Goal: Information Seeking & Learning: Learn about a topic

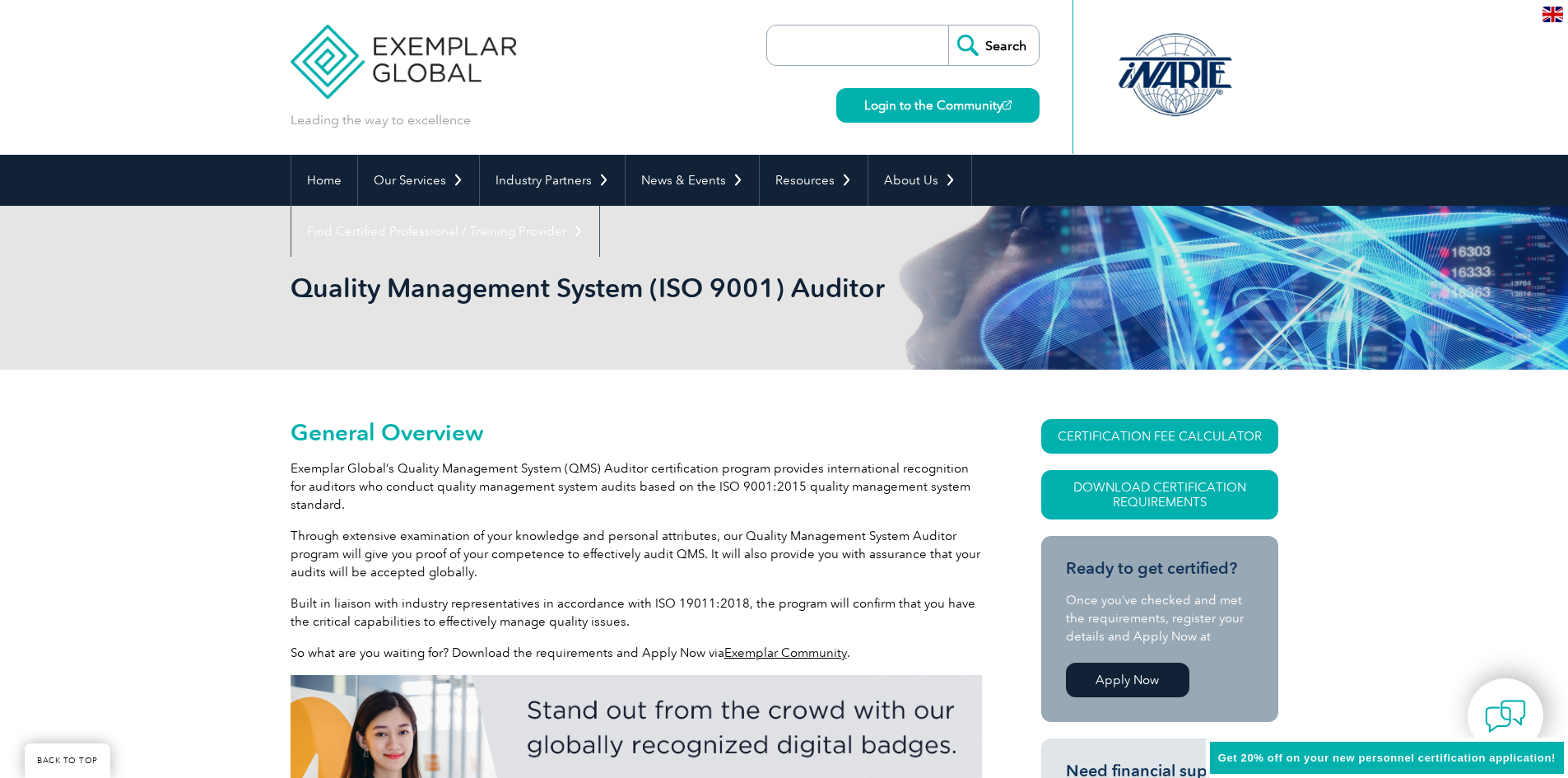
scroll to position [412, 0]
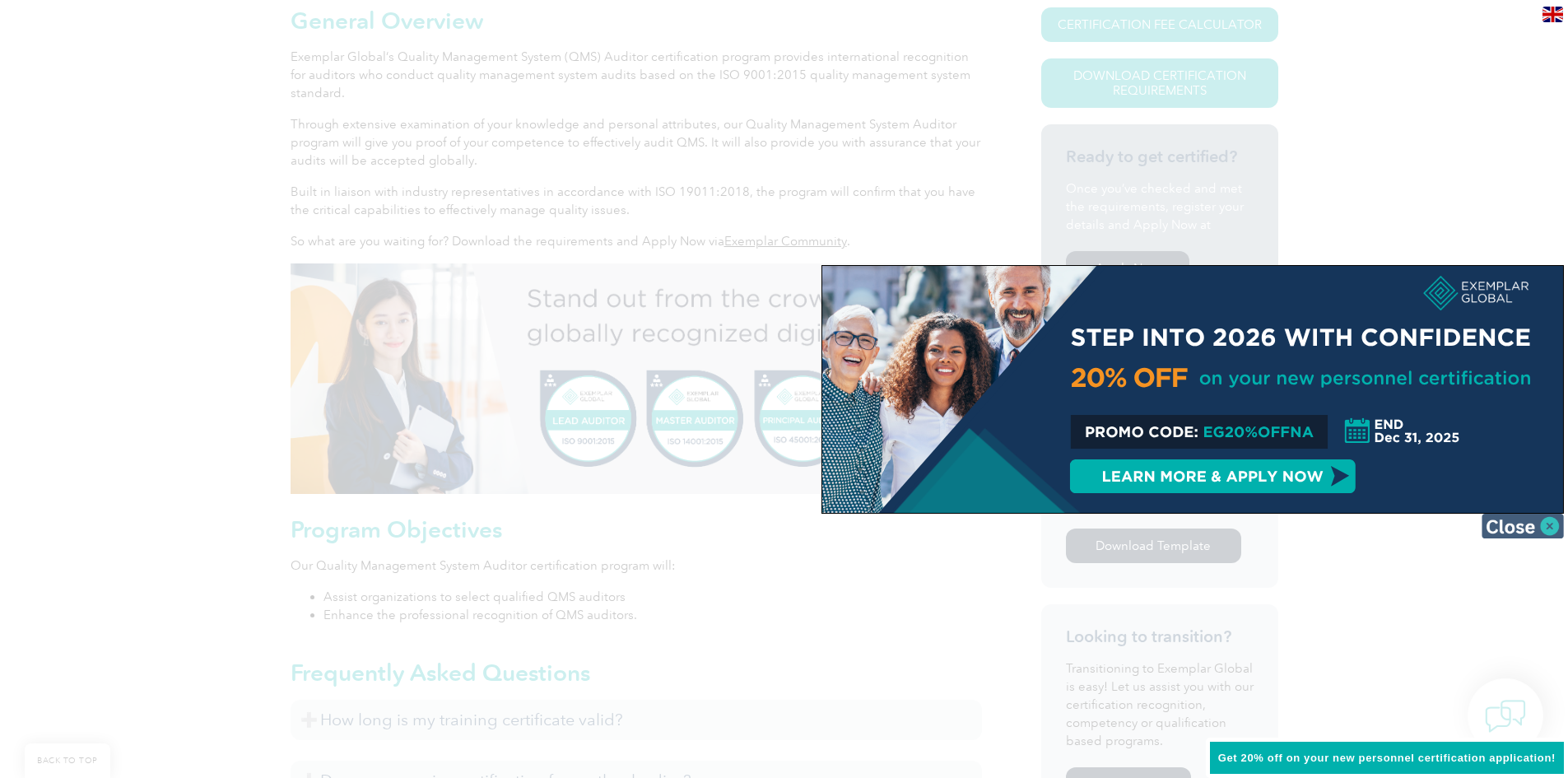
click at [1540, 523] on img at bounding box center [1523, 526] width 83 height 25
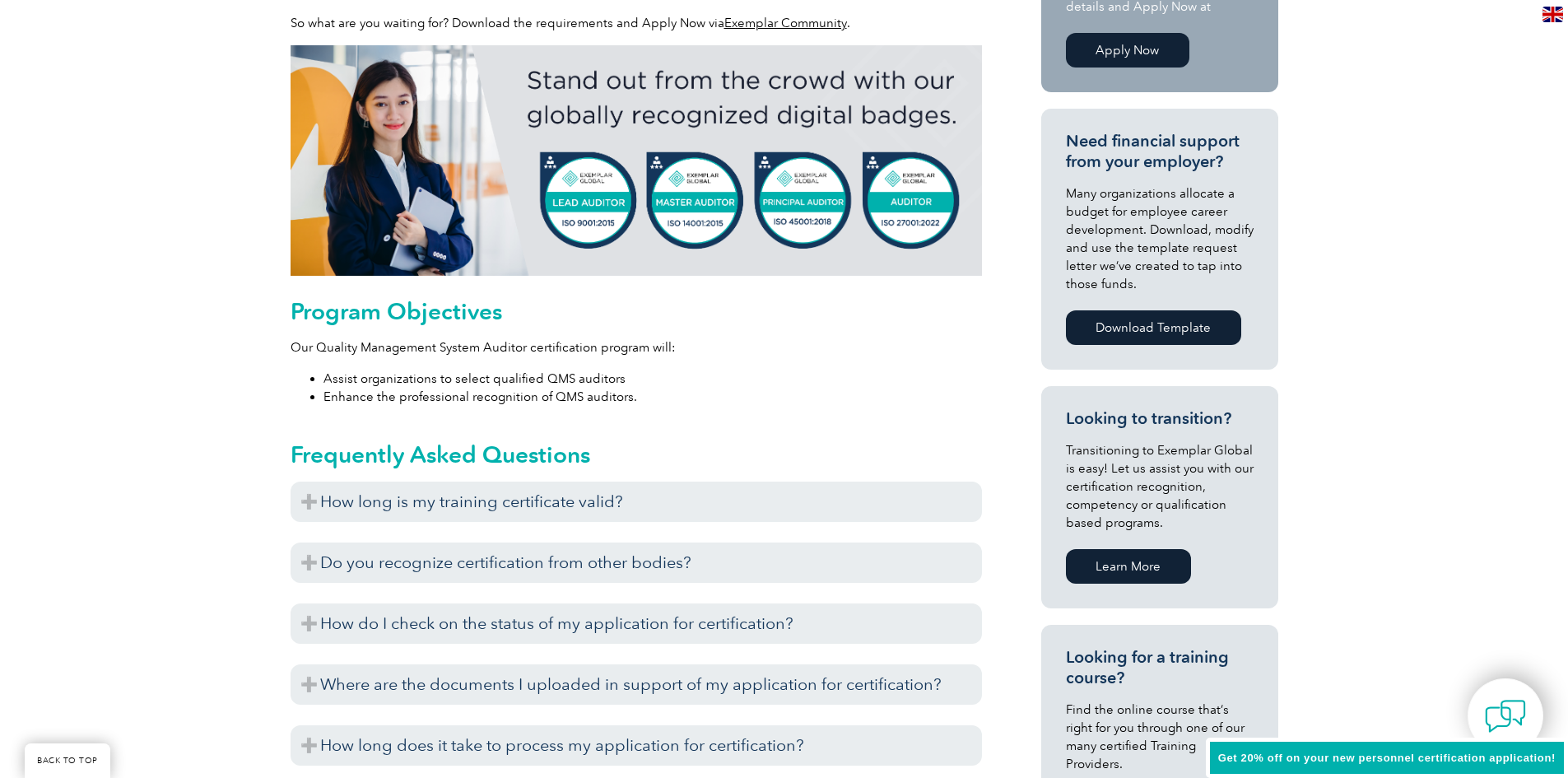
scroll to position [658, 0]
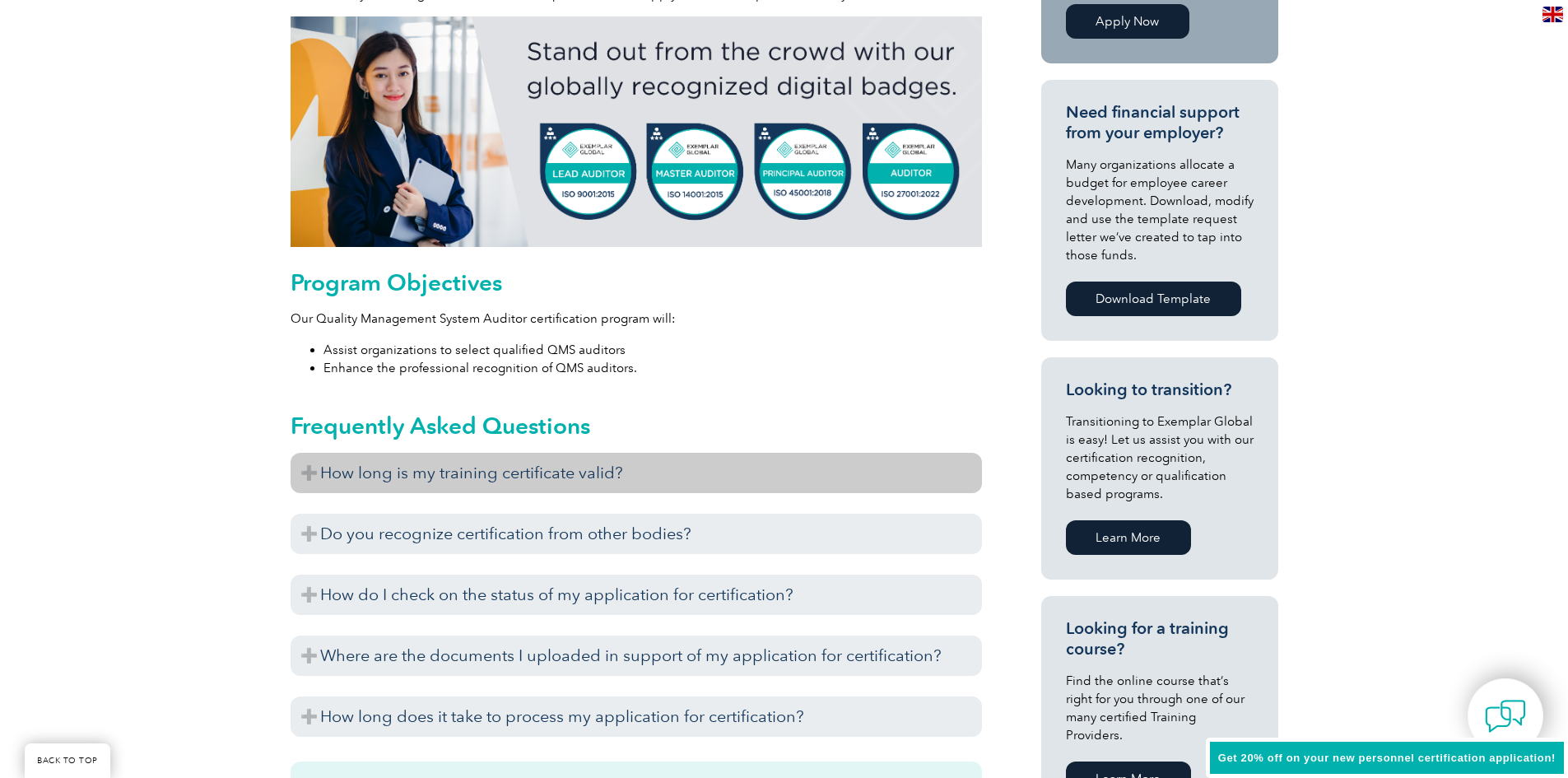
click at [301, 472] on h3 "How long is my training certificate valid?" at bounding box center [635, 472] width 691 height 40
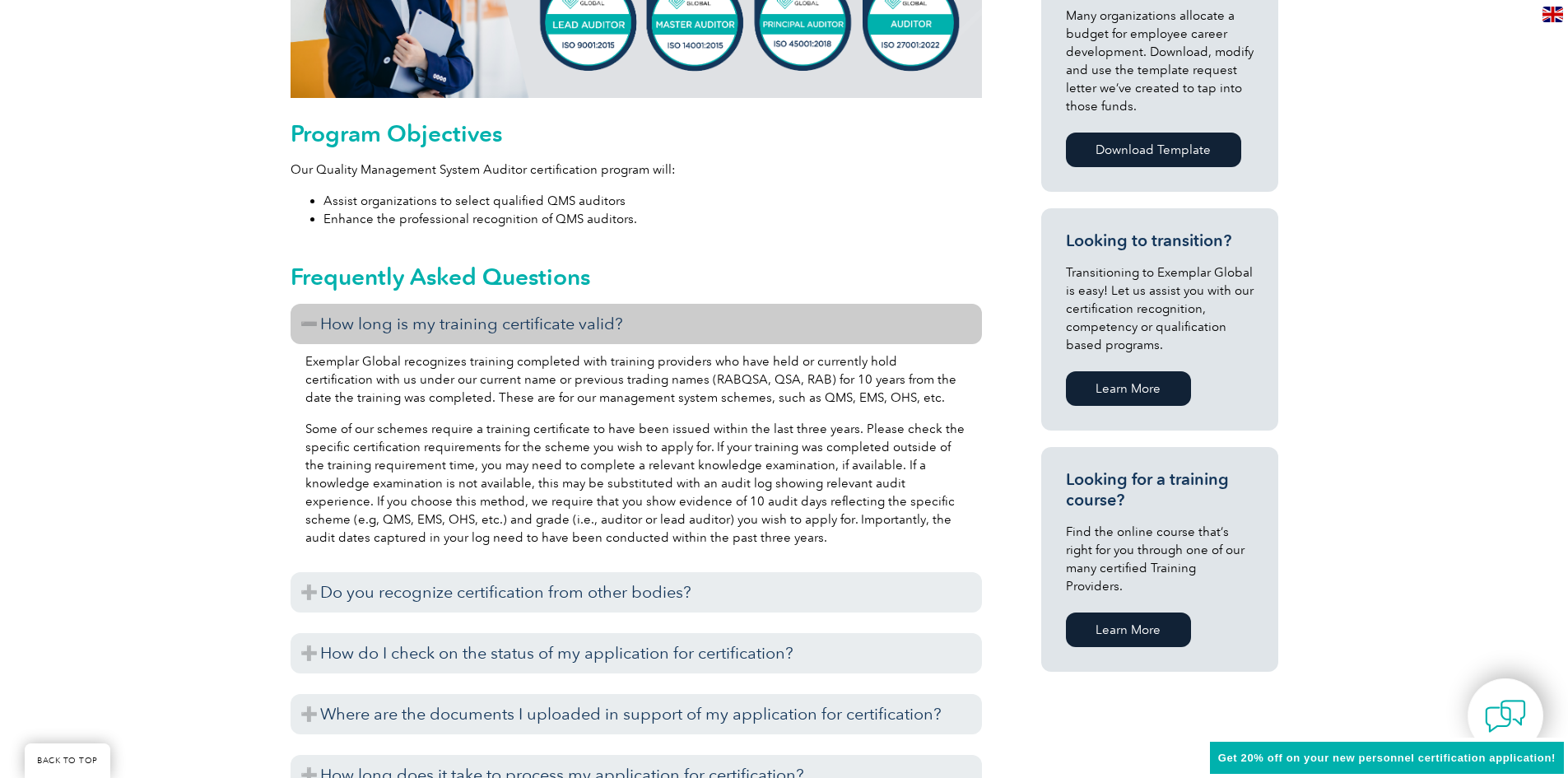
scroll to position [823, 0]
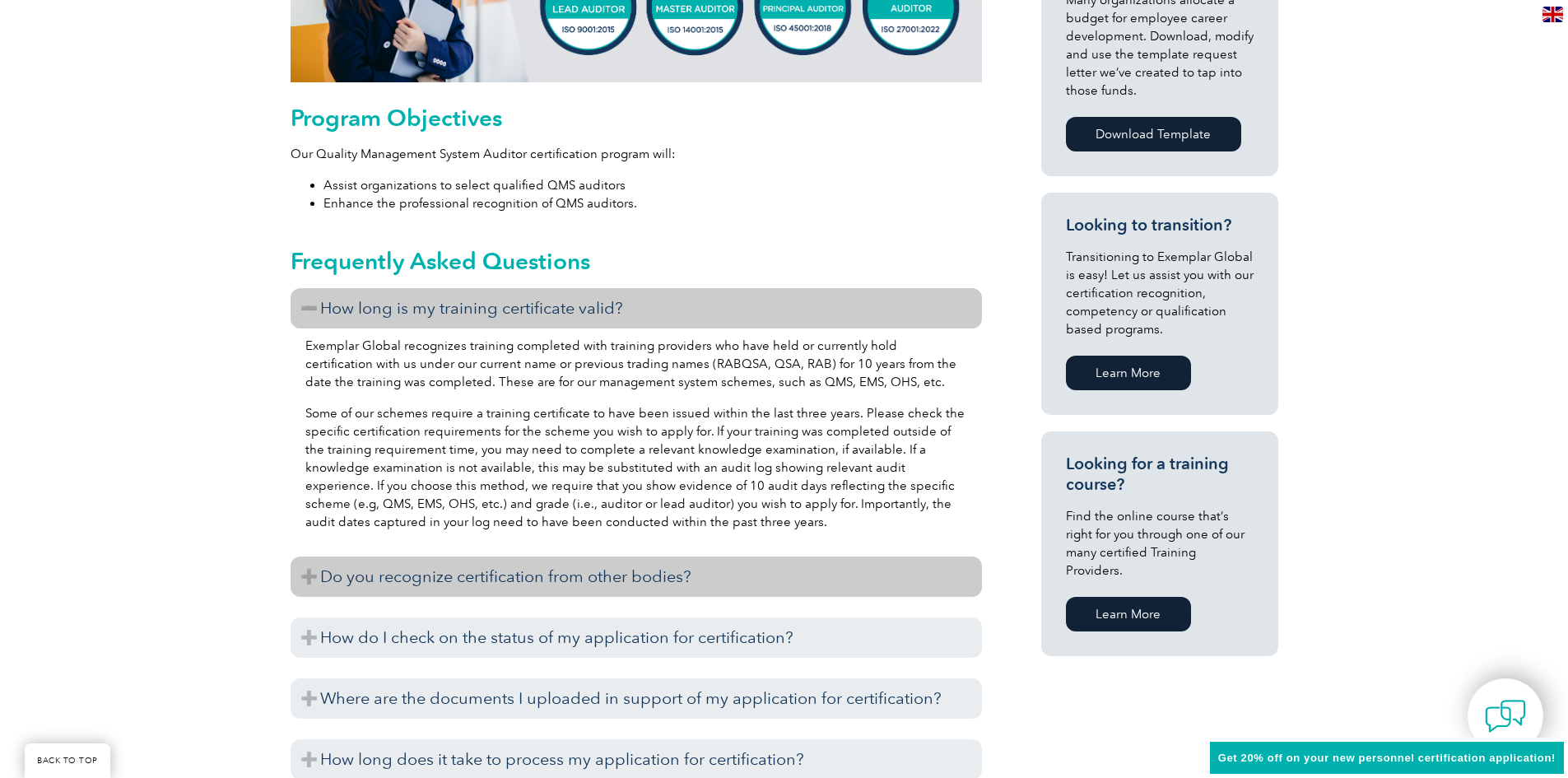
drag, startPoint x: 311, startPoint y: 573, endPoint x: 337, endPoint y: 569, distance: 26.3
click at [311, 573] on h3 "Do you recognize certification from other bodies?" at bounding box center [635, 576] width 691 height 40
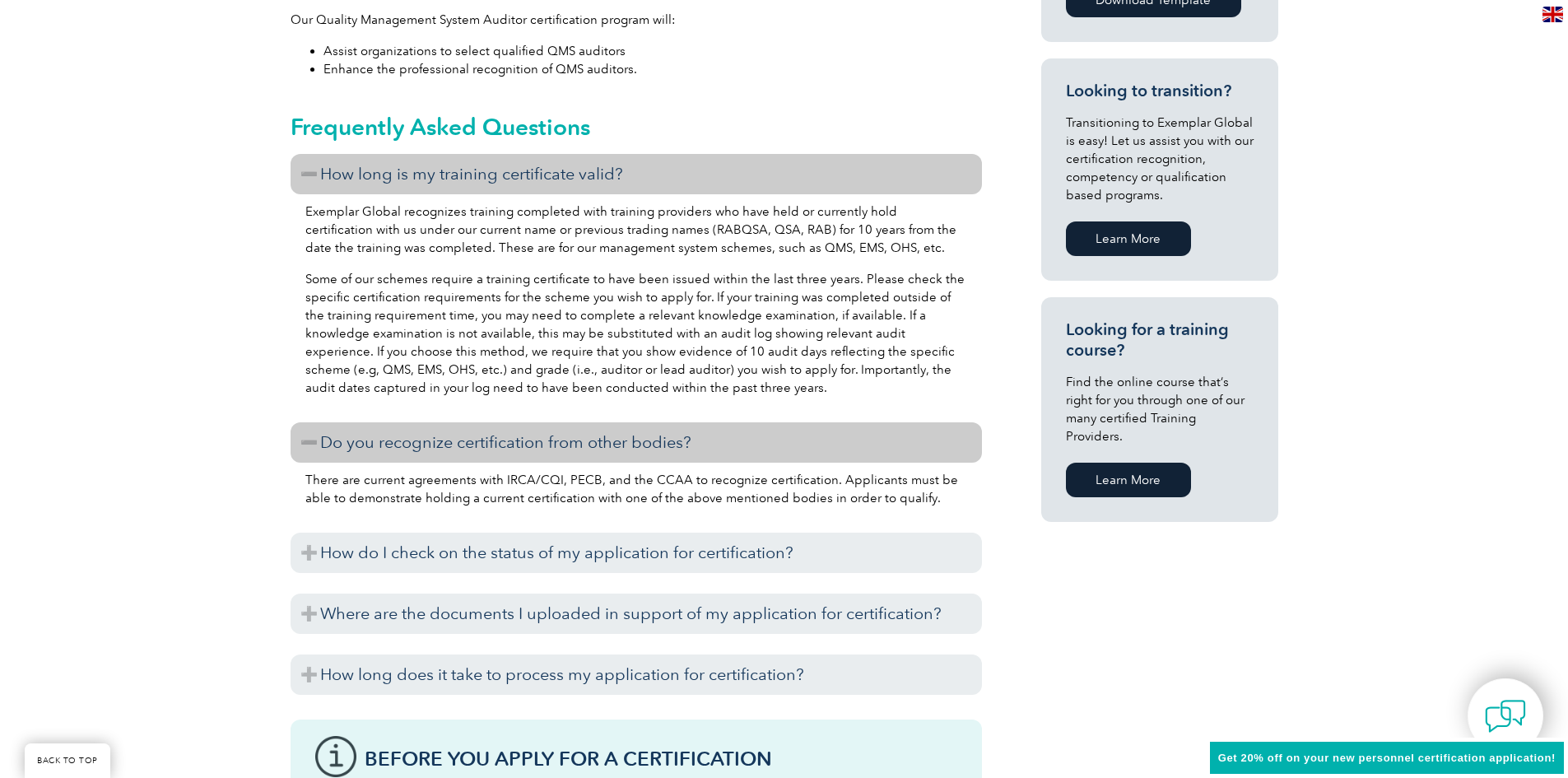
scroll to position [987, 0]
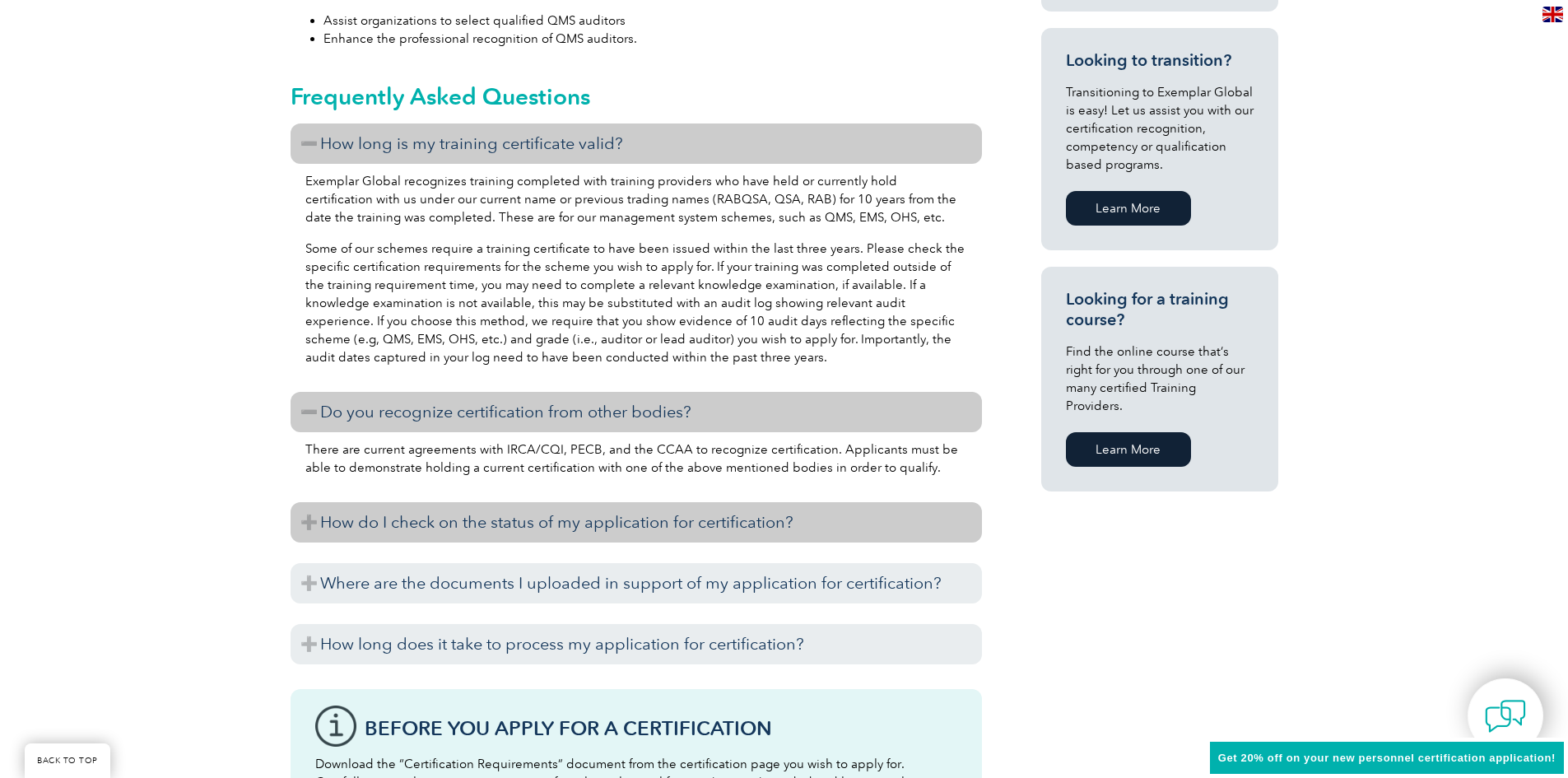
click at [316, 520] on h3 "How do I check on the status of my application for certification?" at bounding box center [635, 522] width 691 height 40
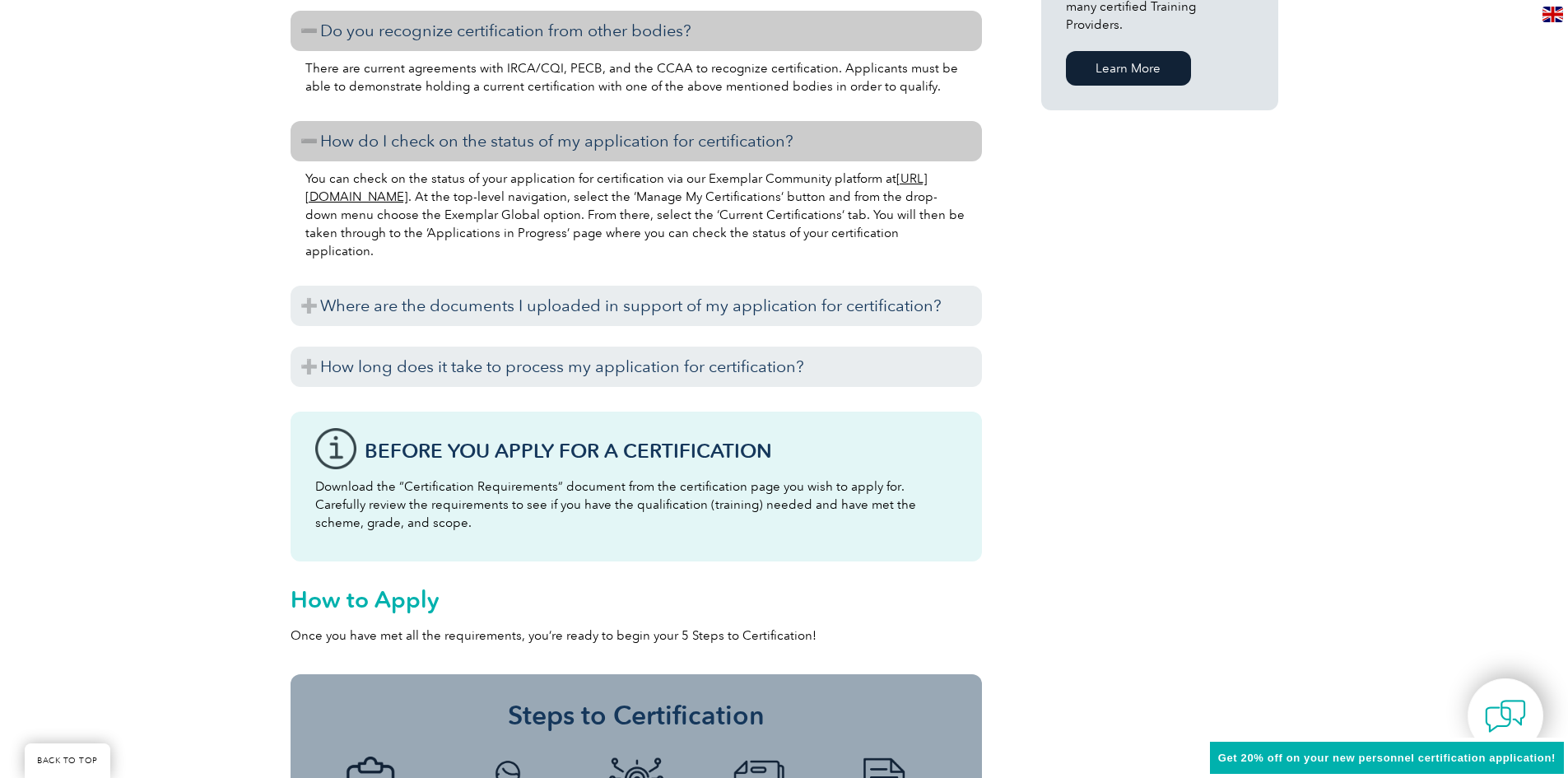
scroll to position [1316, 0]
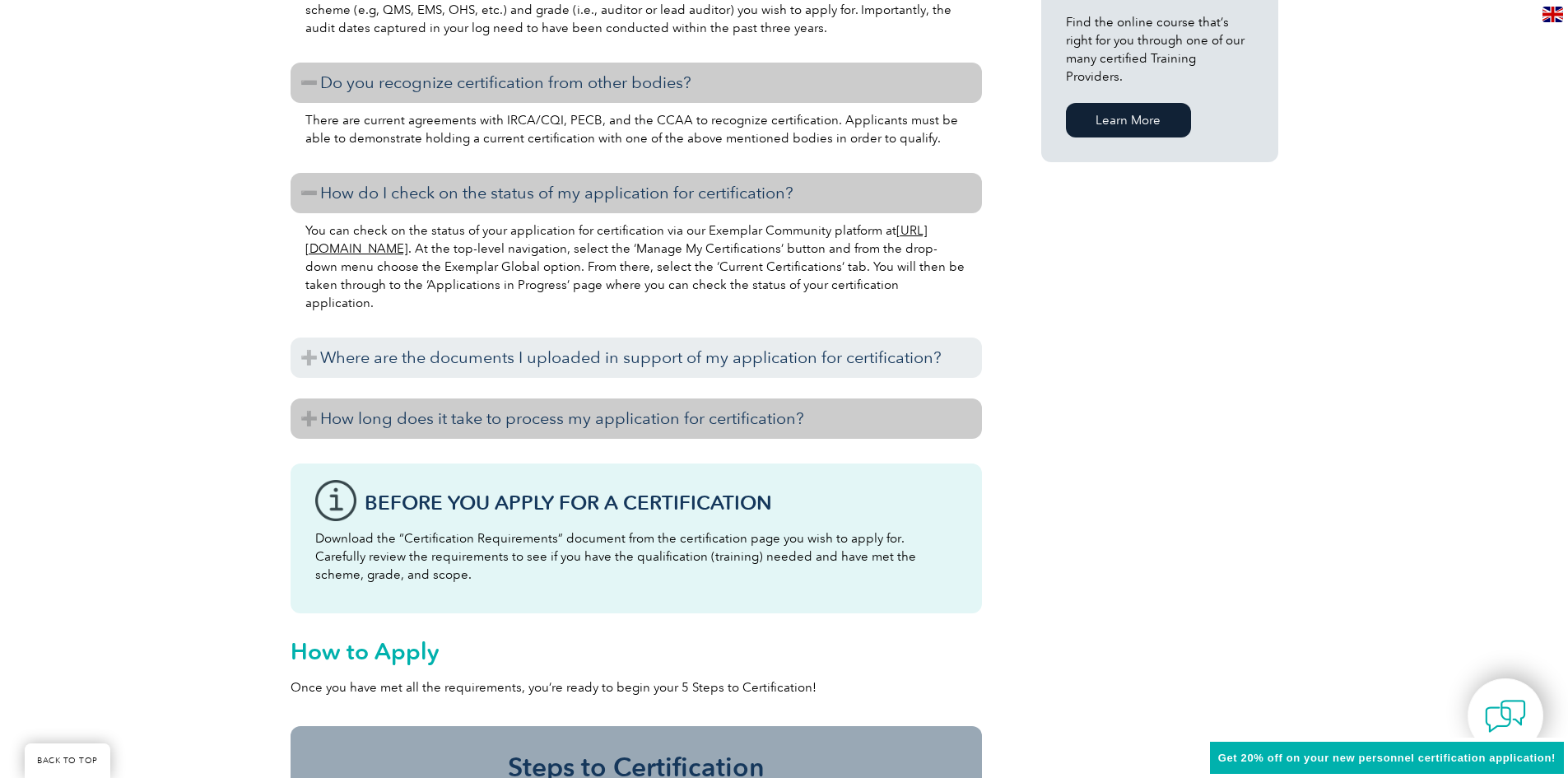
click at [307, 408] on h3 "How long does it take to process my application for certification?" at bounding box center [635, 418] width 691 height 40
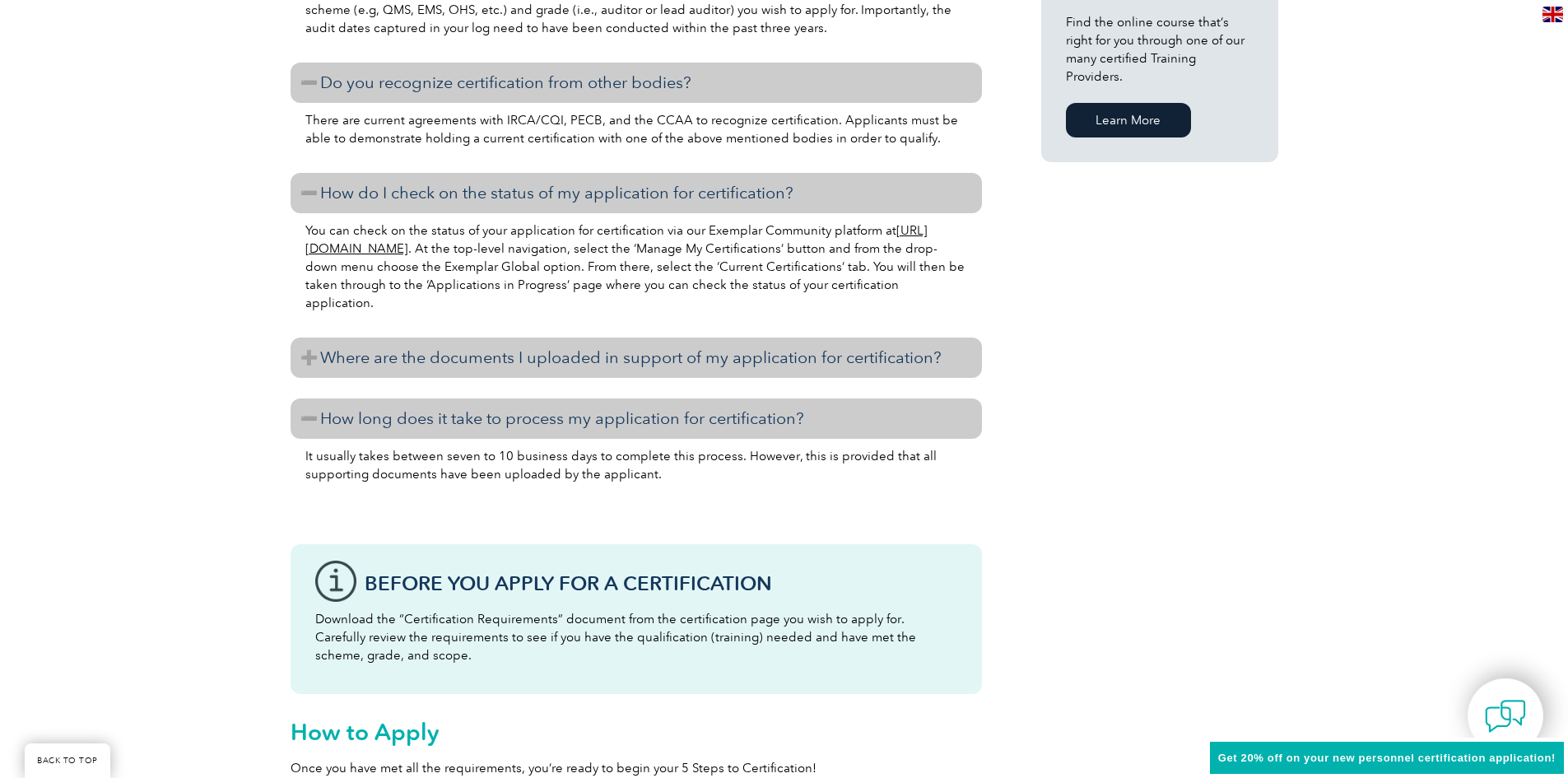
click at [311, 358] on h3 "Where are the documents I uploaded in support of my application for certificati…" at bounding box center [635, 357] width 691 height 40
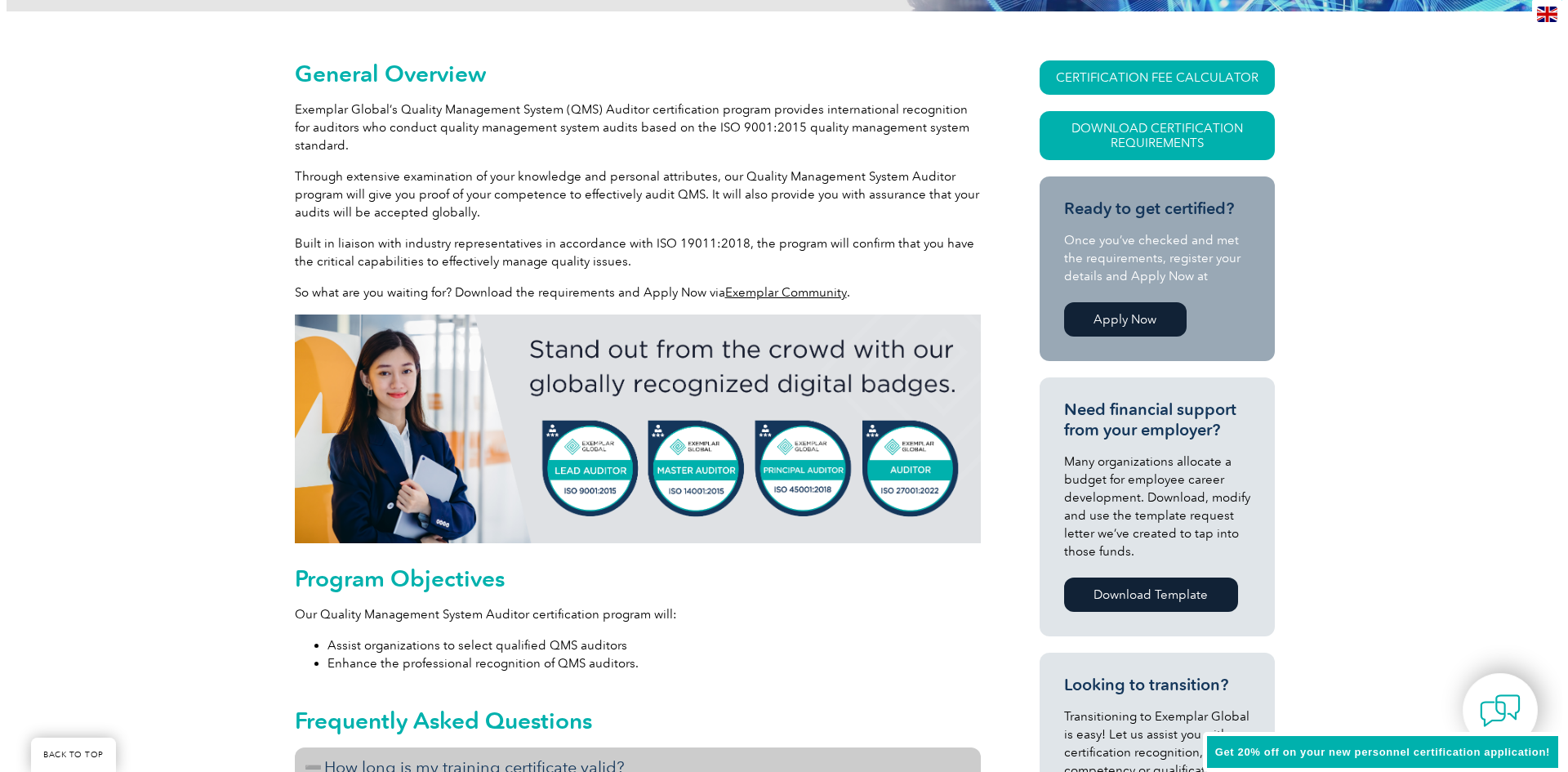
scroll to position [327, 0]
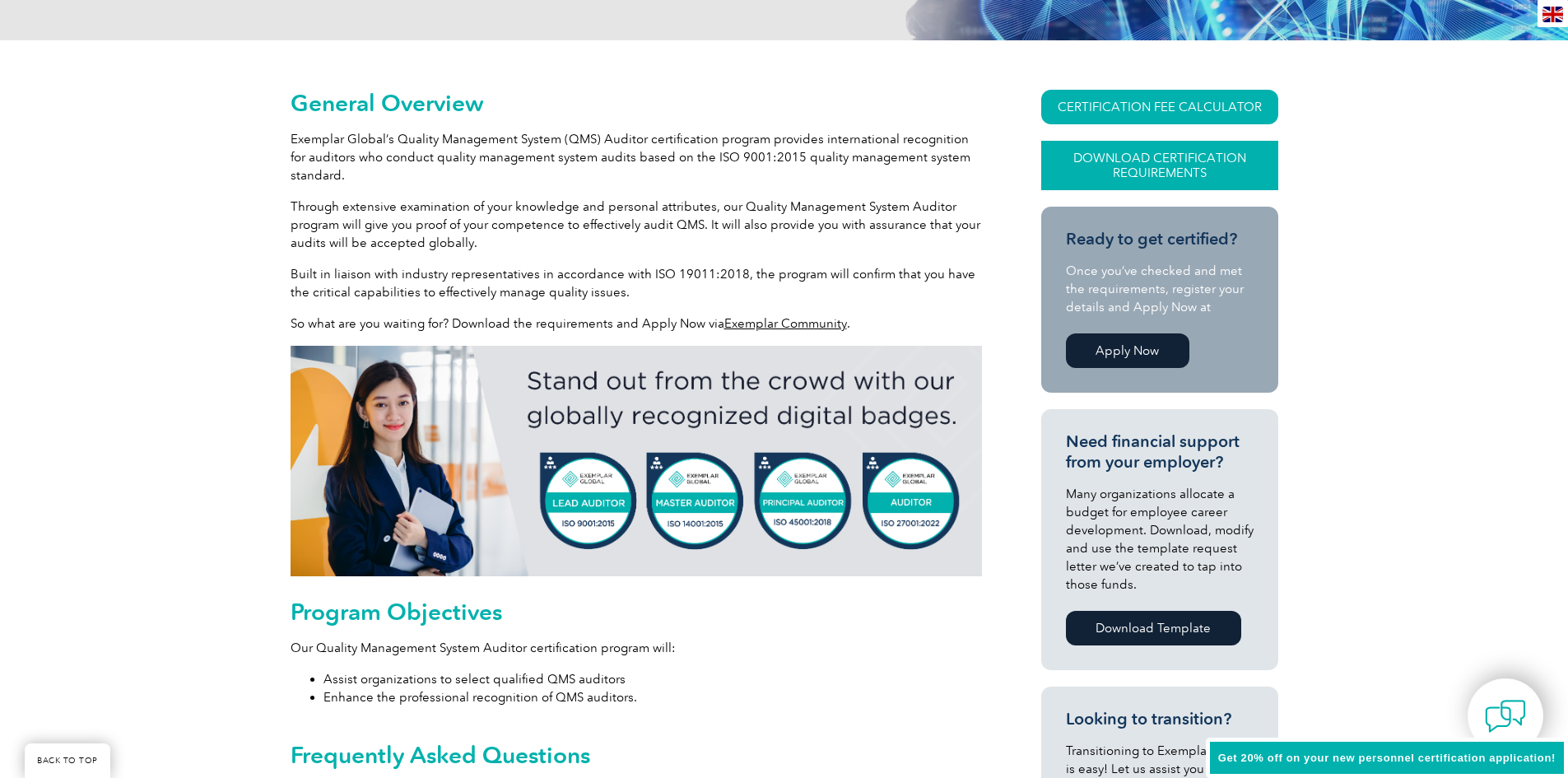
click at [1139, 168] on link "Download Certification Requirements" at bounding box center [1159, 166] width 237 height 50
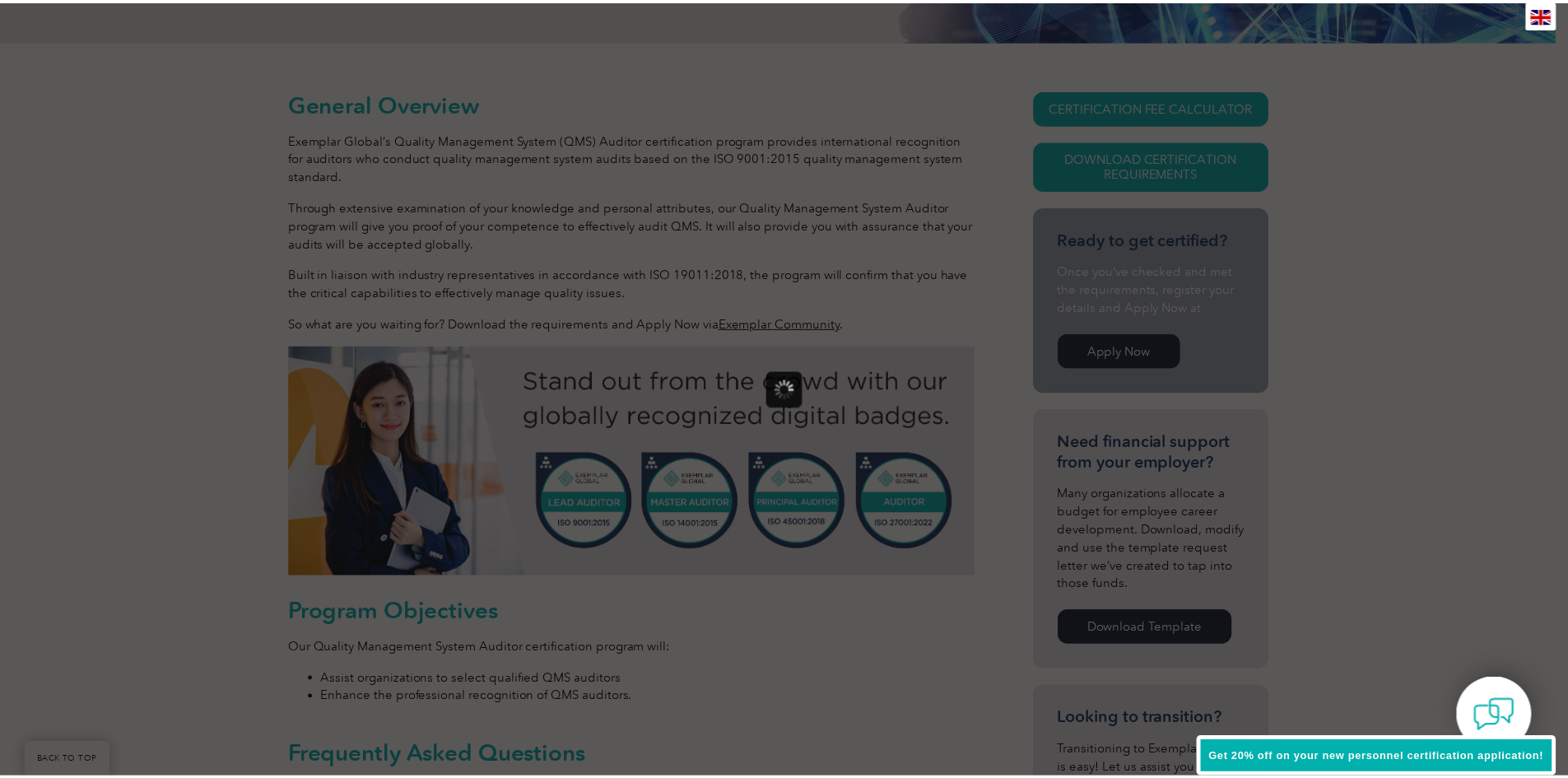
scroll to position [0, 0]
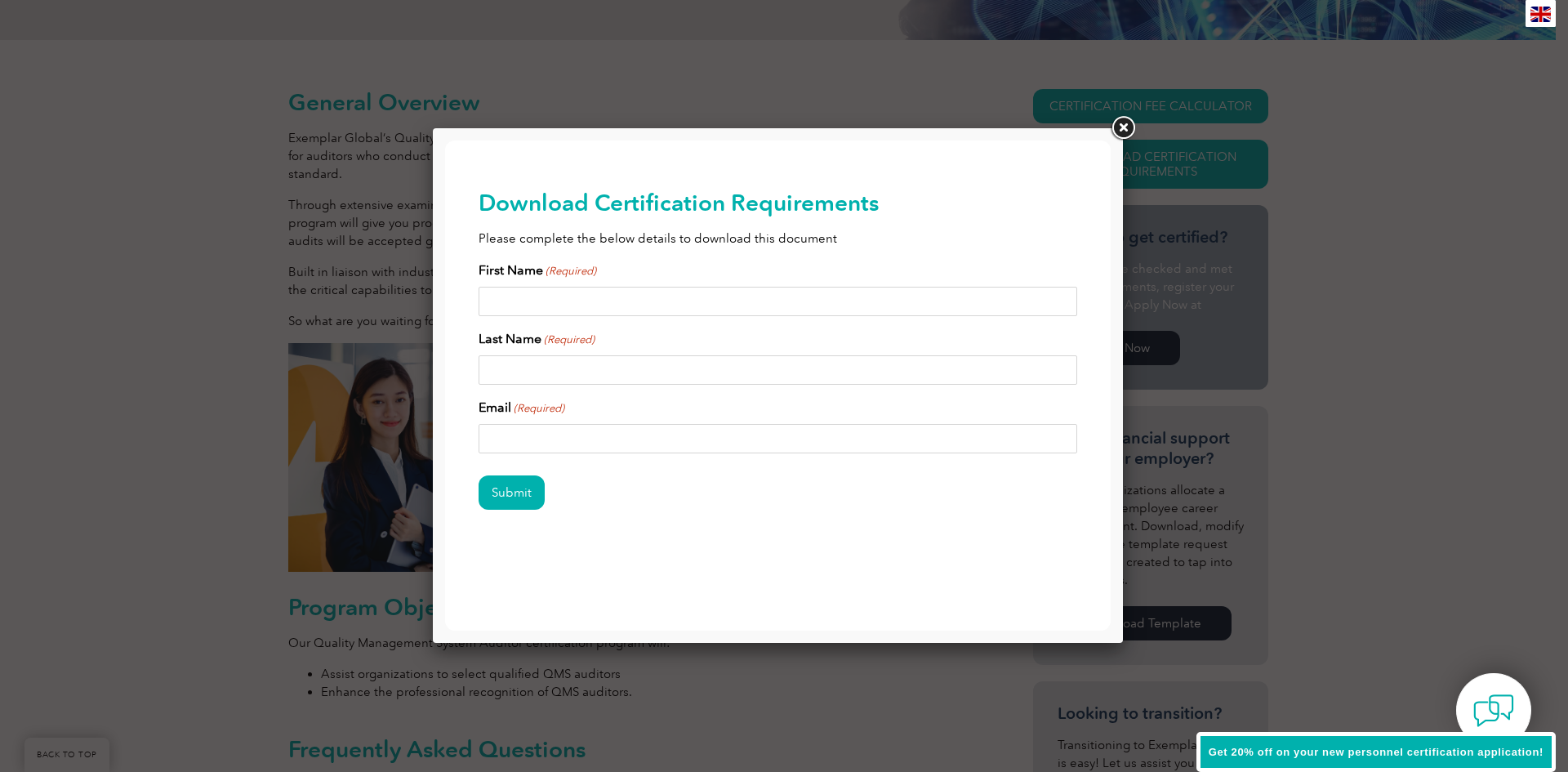
click at [1129, 129] on link at bounding box center [1123, 128] width 29 height 29
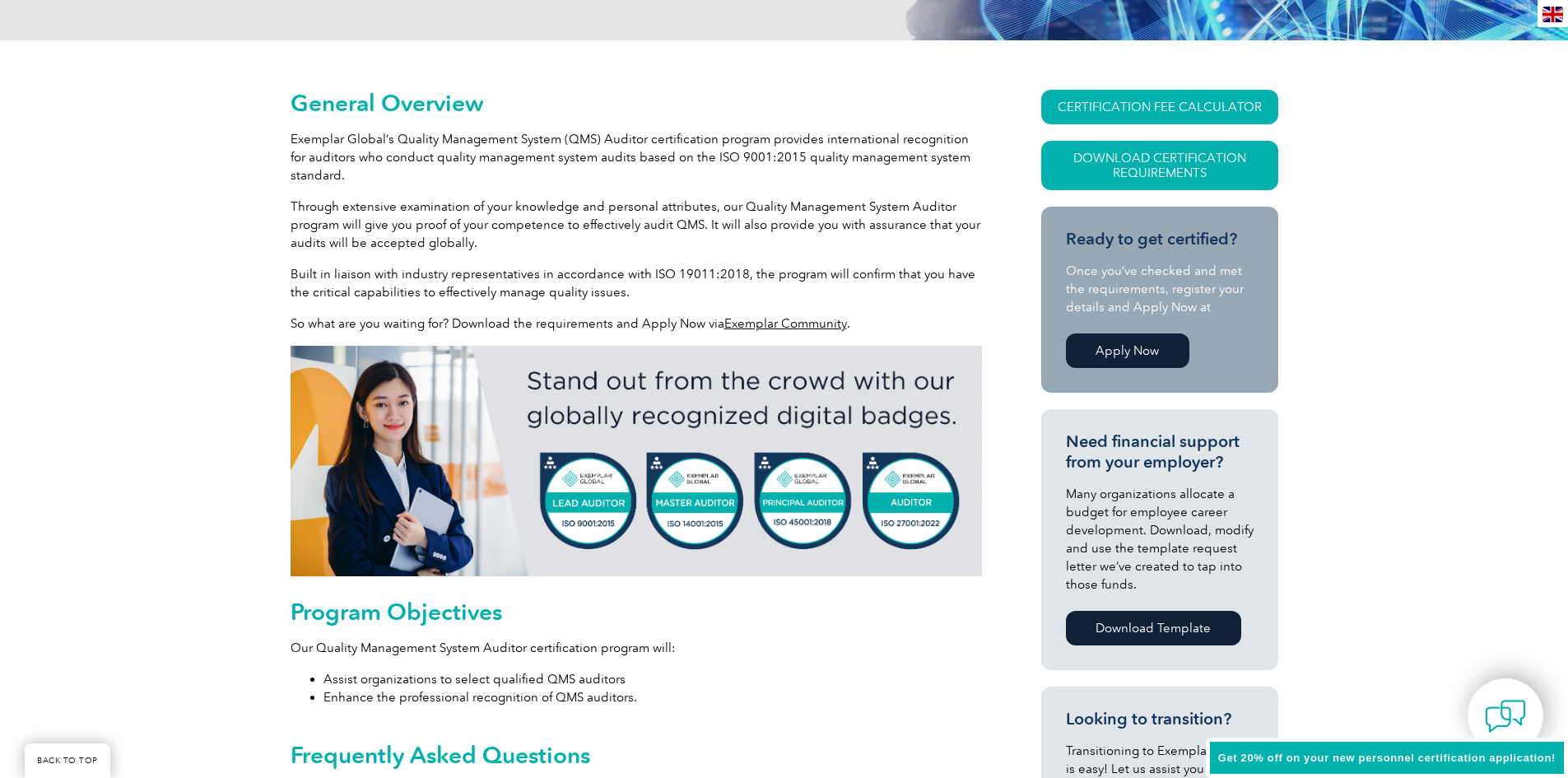
drag, startPoint x: 232, startPoint y: 135, endPoint x: 232, endPoint y: 91, distance: 44.0
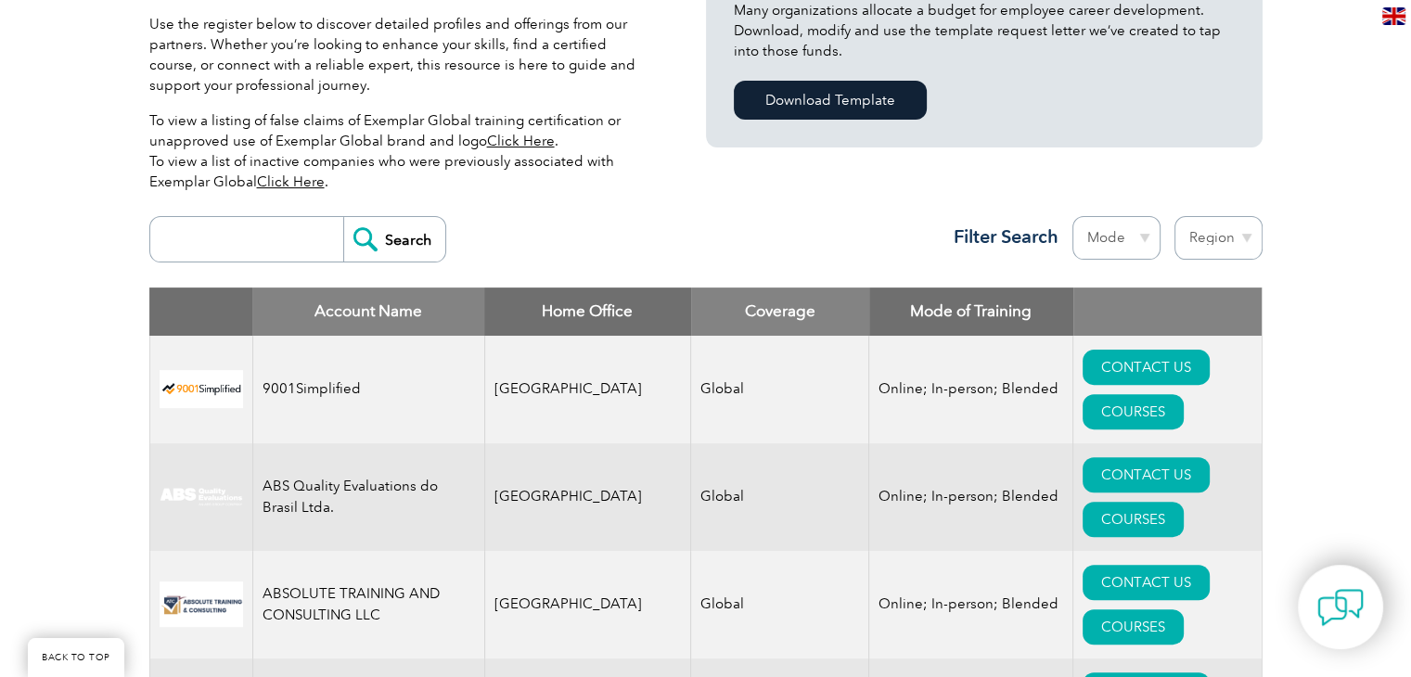
scroll to position [557, 0]
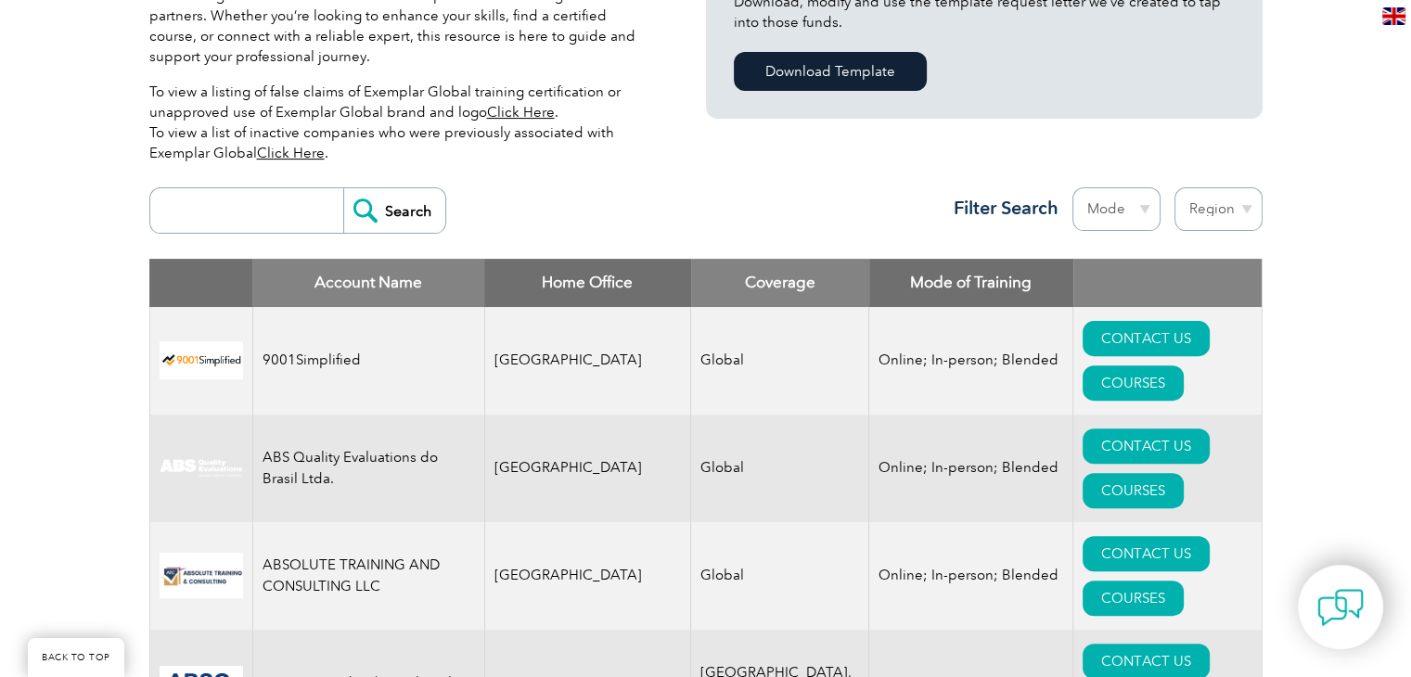
click at [1226, 210] on select "Region [GEOGRAPHIC_DATA] [GEOGRAPHIC_DATA] [GEOGRAPHIC_DATA] [GEOGRAPHIC_DATA] …" at bounding box center [1218, 209] width 88 height 44
select select "[GEOGRAPHIC_DATA]"
click at [1174, 187] on select "Region [GEOGRAPHIC_DATA] [GEOGRAPHIC_DATA] [GEOGRAPHIC_DATA] [GEOGRAPHIC_DATA] …" at bounding box center [1218, 209] width 88 height 44
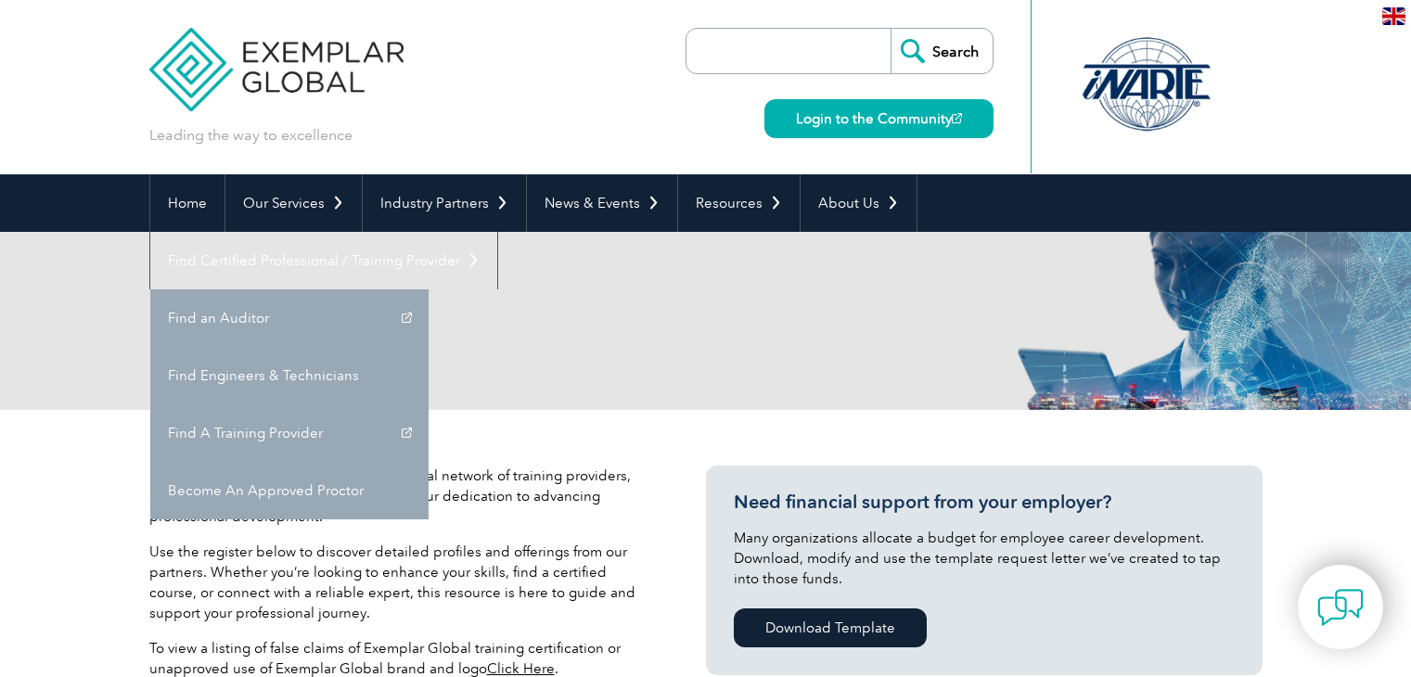
select select "Australia"
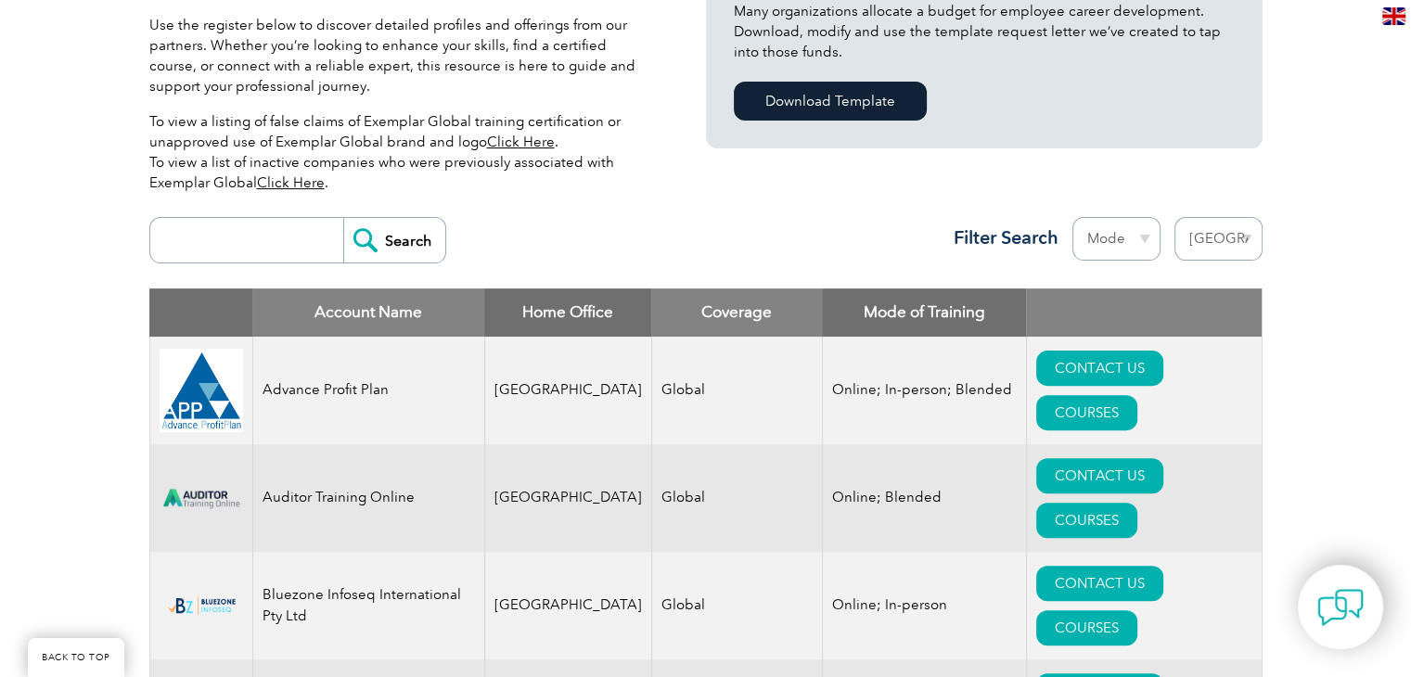
scroll to position [557, 0]
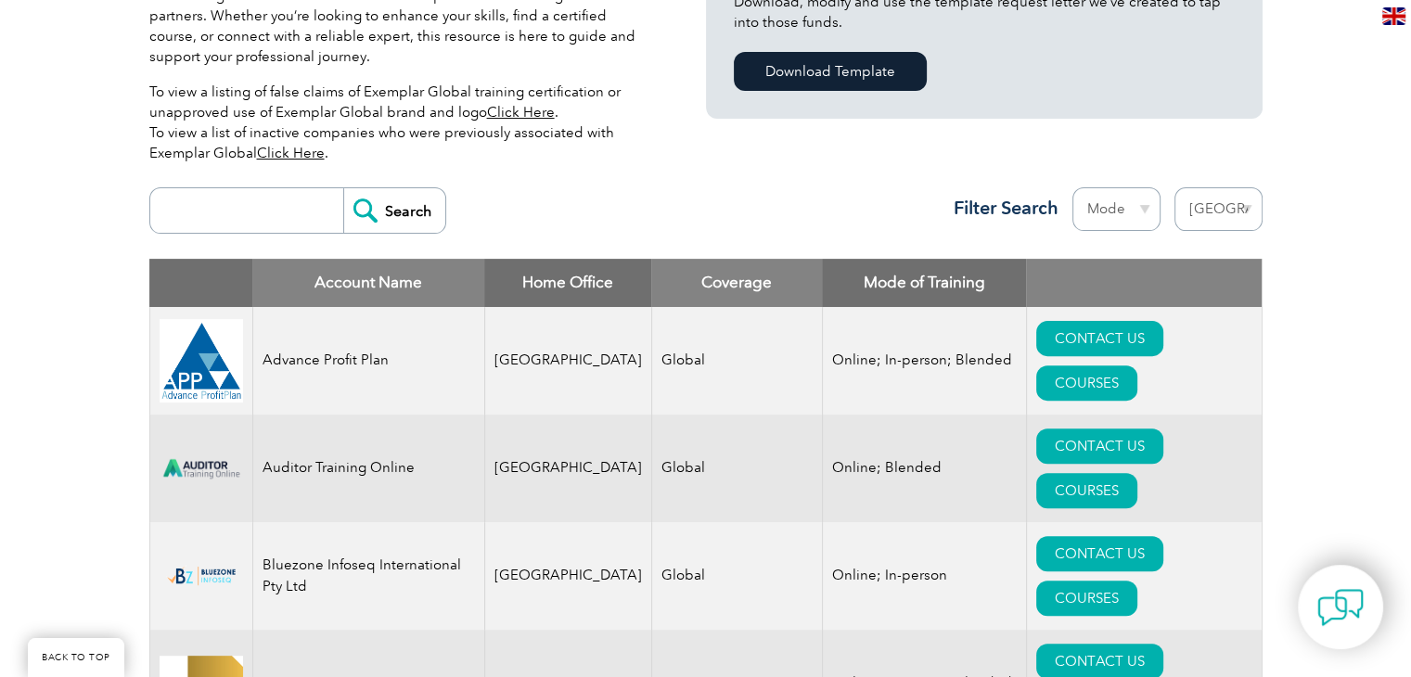
click at [1130, 210] on select "Mode Online In-person Blended" at bounding box center [1116, 209] width 88 height 44
select select "In-person"
click at [1072, 187] on select "Mode Online In-person Blended" at bounding box center [1116, 209] width 88 height 44
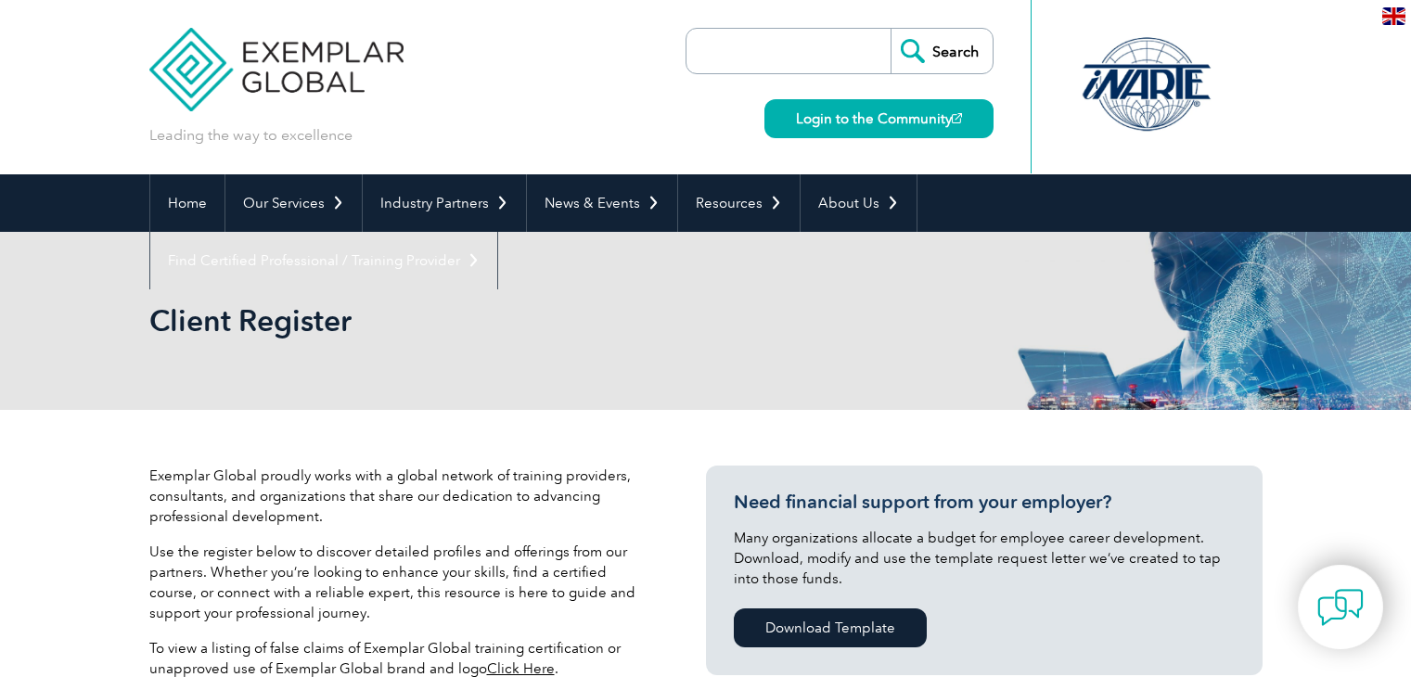
select select "[GEOGRAPHIC_DATA]"
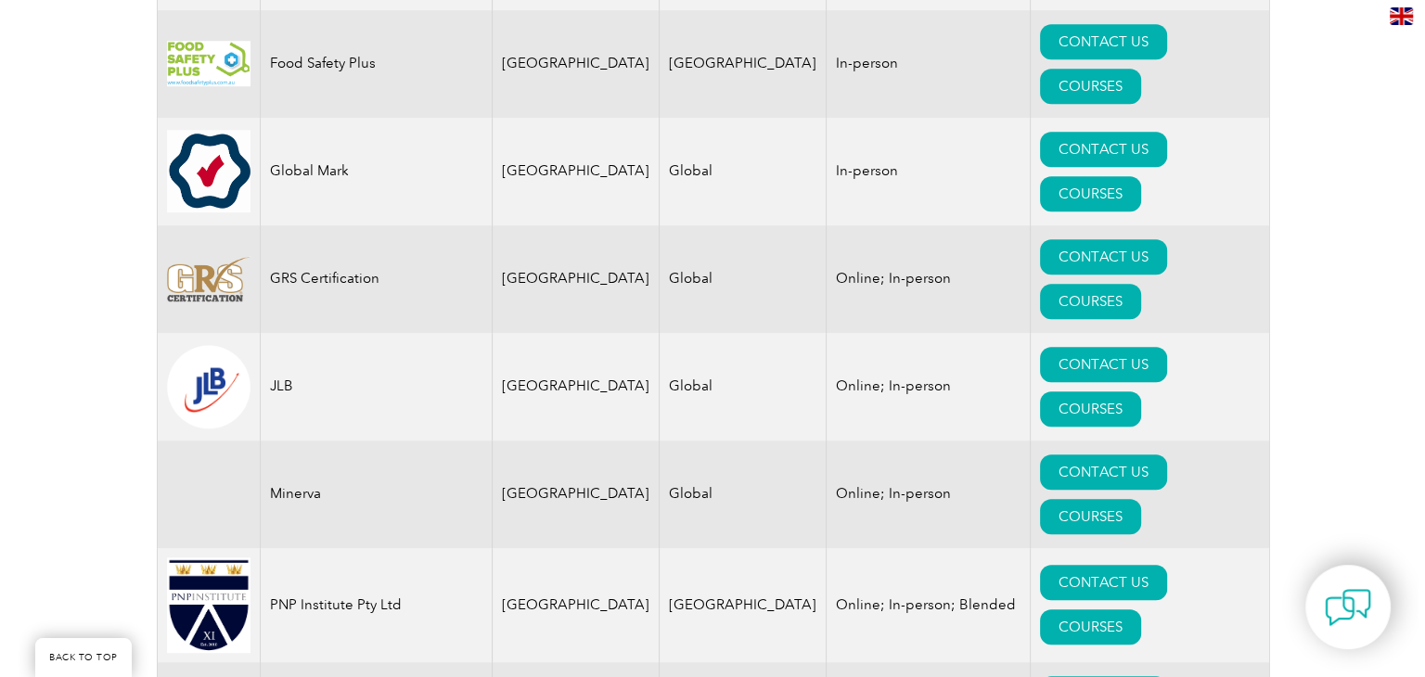
scroll to position [1484, 0]
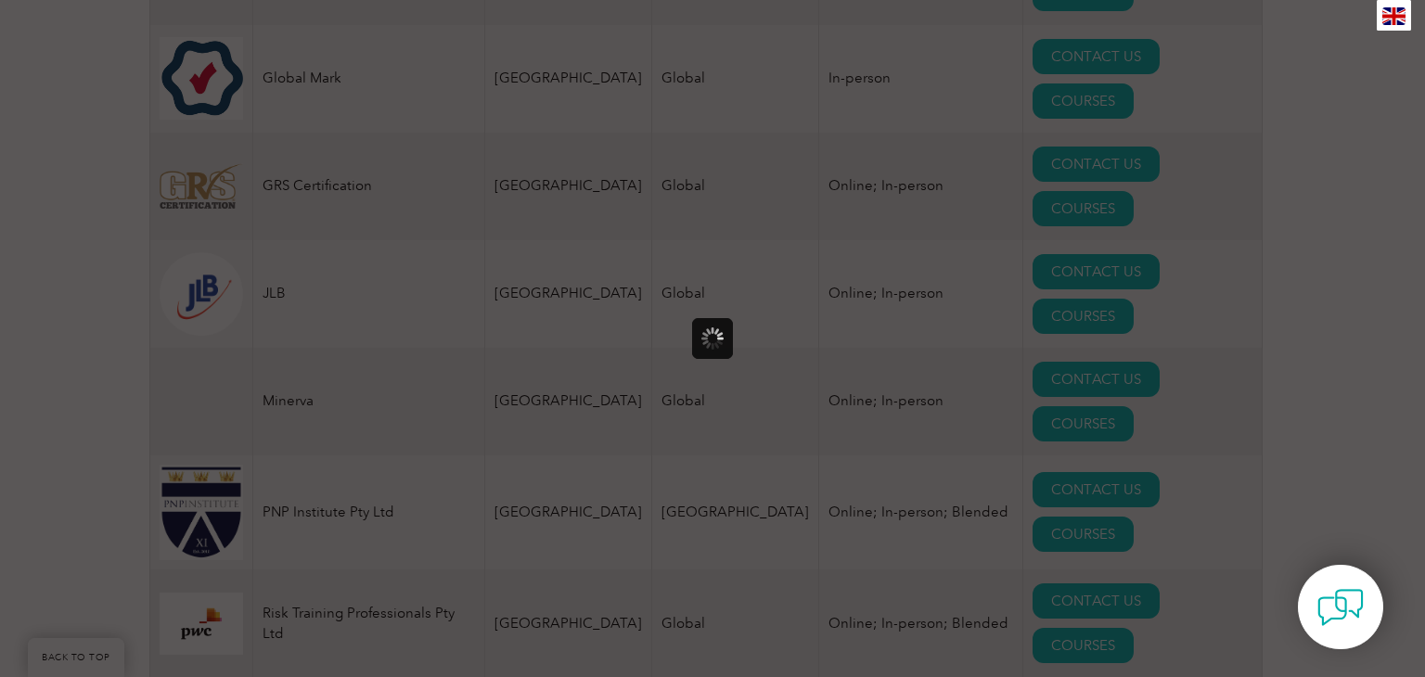
scroll to position [0, 0]
